Goal: Task Accomplishment & Management: Manage account settings

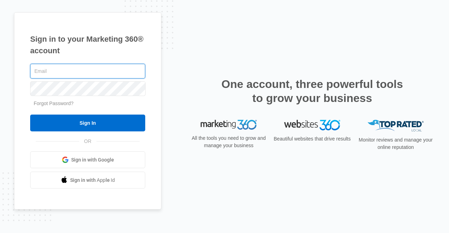
type input "[PERSON_NAME][EMAIL_ADDRESS][DOMAIN_NAME]"
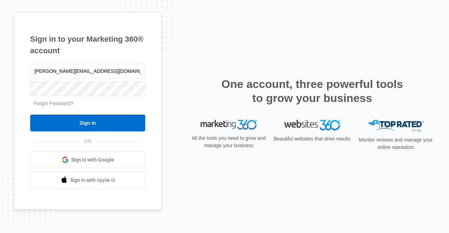
click at [88, 121] on input "Sign In" at bounding box center [87, 123] width 115 height 17
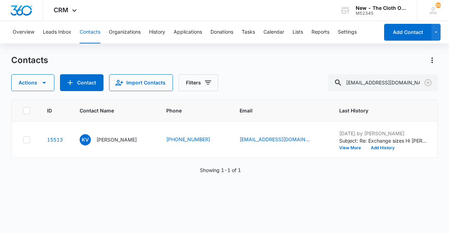
click at [428, 85] on icon "Clear" at bounding box center [427, 83] width 8 height 8
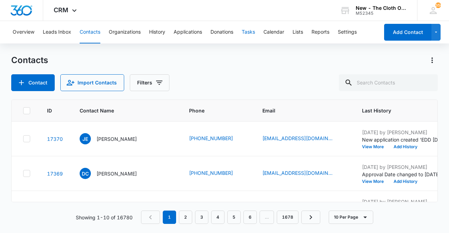
click at [244, 30] on button "Tasks" at bounding box center [248, 32] width 13 height 22
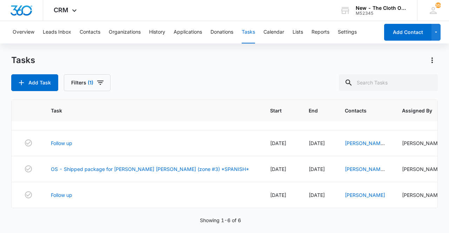
scroll to position [81, 0]
click at [345, 166] on link "Paola Sofia Herrera" at bounding box center [365, 172] width 40 height 13
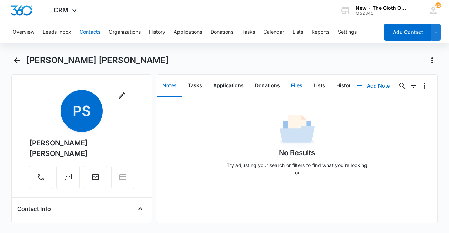
click at [291, 84] on button "Files" at bounding box center [296, 86] width 22 height 22
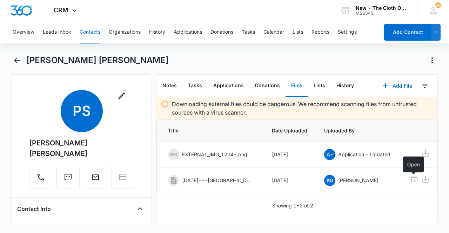
click at [413, 181] on icon at bounding box center [414, 180] width 6 height 6
